Goal: Task Accomplishment & Management: Complete application form

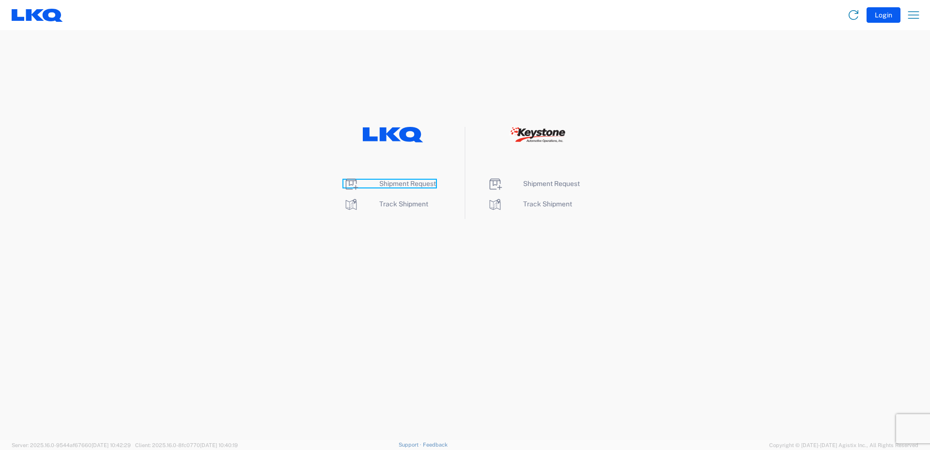
click at [405, 183] on span "Shipment Request" at bounding box center [407, 184] width 57 height 8
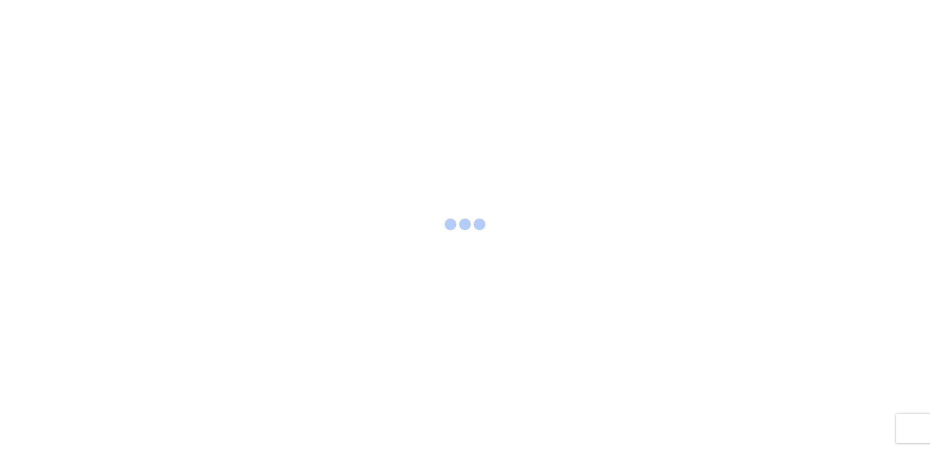
select select "FULL"
select select "LBS"
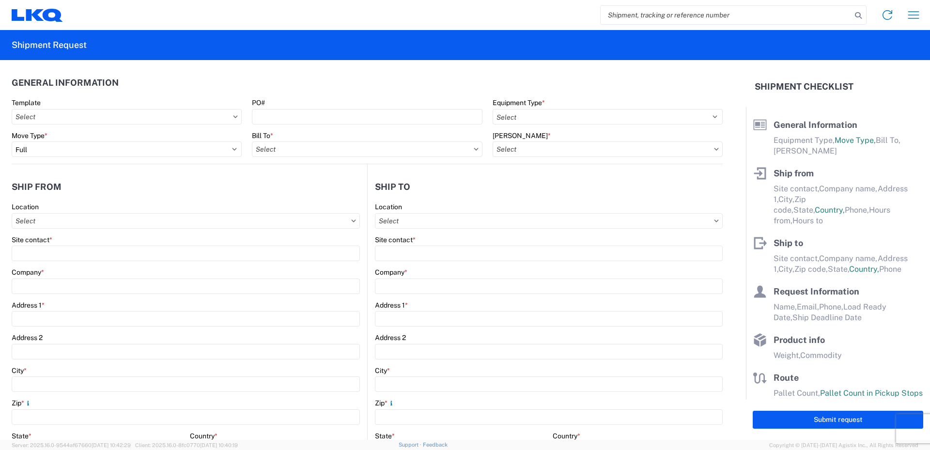
click at [735, 14] on input "search" at bounding box center [726, 15] width 251 height 18
type input "56468022"
click at [862, 13] on icon at bounding box center [859, 16] width 14 height 14
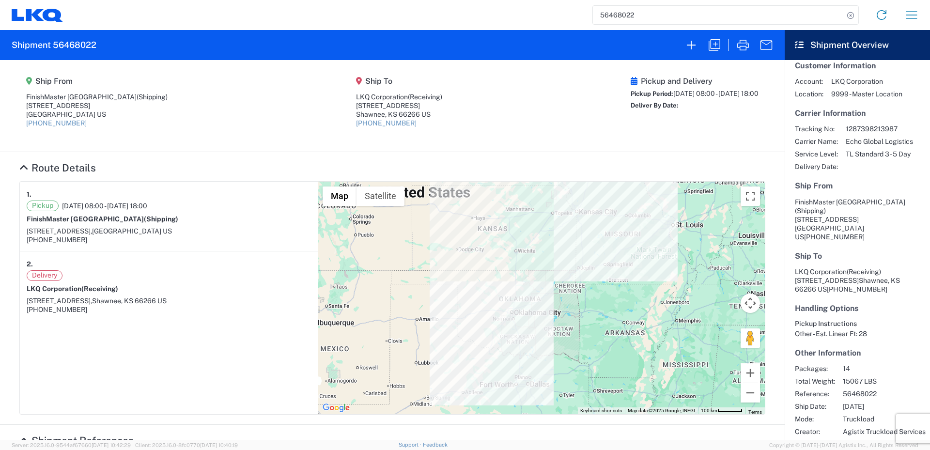
scroll to position [23, 0]
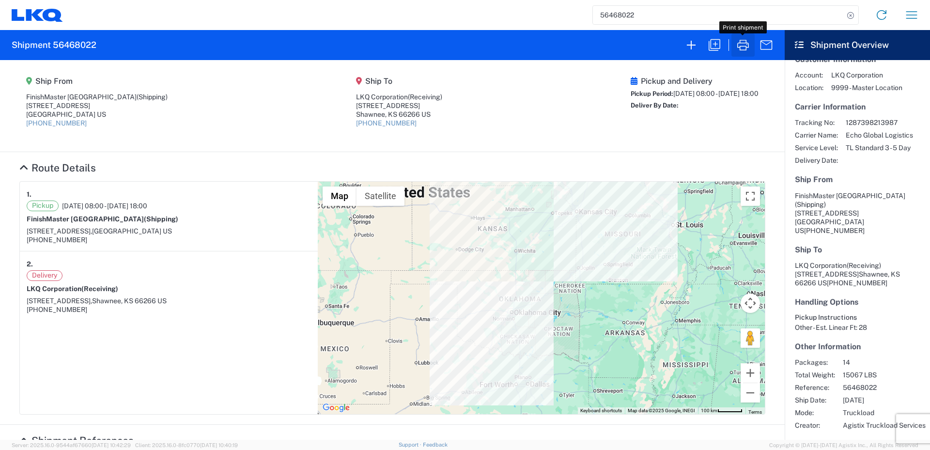
click at [744, 46] on icon "button" at bounding box center [743, 45] width 16 height 16
